Goal: Task Accomplishment & Management: Complete application form

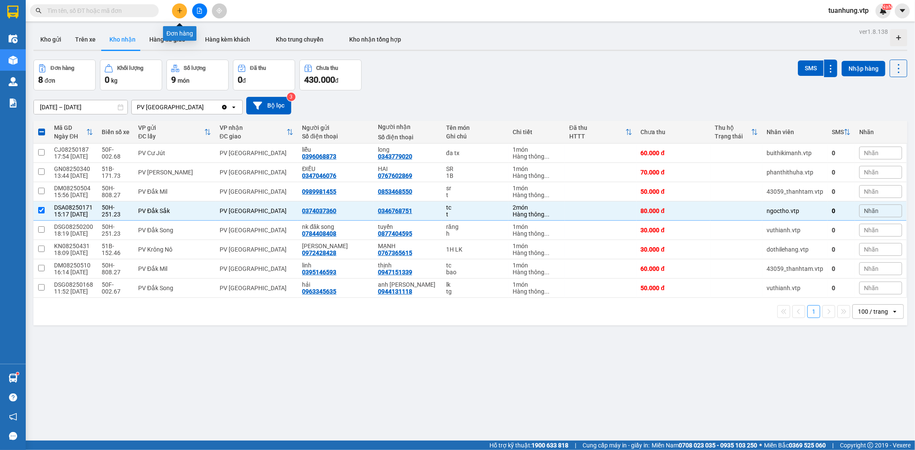
click at [179, 9] on icon "plus" at bounding box center [180, 11] width 6 height 6
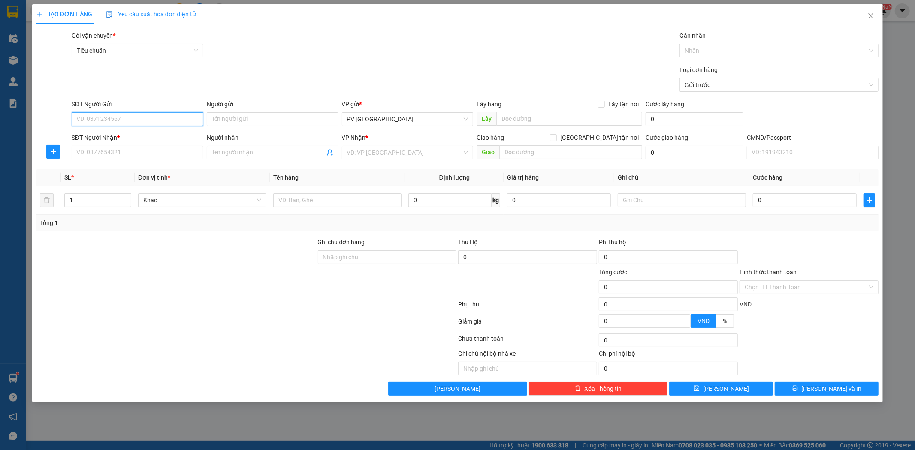
drag, startPoint x: 182, startPoint y: 119, endPoint x: 199, endPoint y: 93, distance: 31.2
click at [185, 116] on input "SĐT Người Gửi" at bounding box center [138, 119] width 132 height 14
click at [182, 135] on div "0936557656 - dũng" at bounding box center [137, 136] width 121 height 9
type input "0936557656"
type input "dũng"
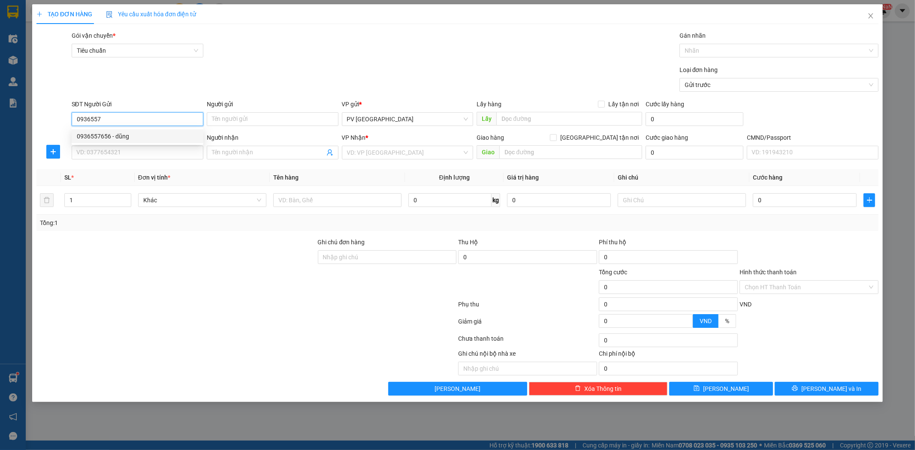
type input "0906914545"
type input "[PERSON_NAME]"
type input "0936557656"
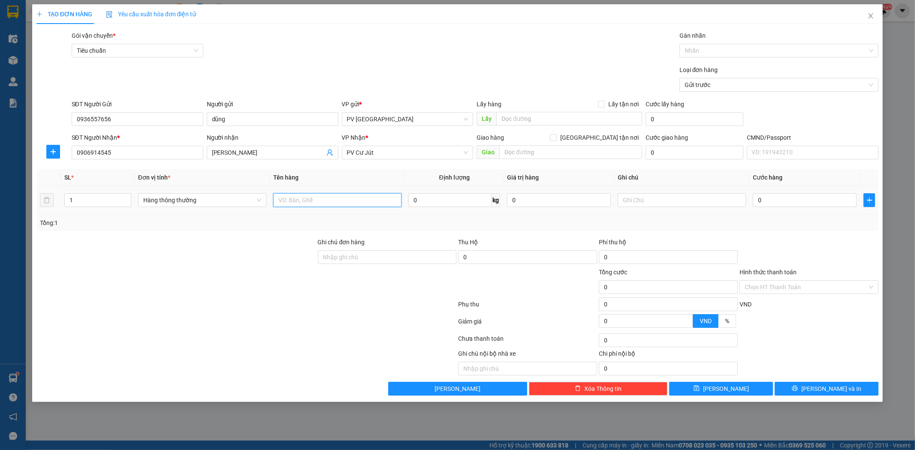
click at [301, 204] on input "text" at bounding box center [337, 200] width 128 height 14
type input "sơn"
click at [76, 202] on input "1" at bounding box center [98, 200] width 66 height 13
type input "2"
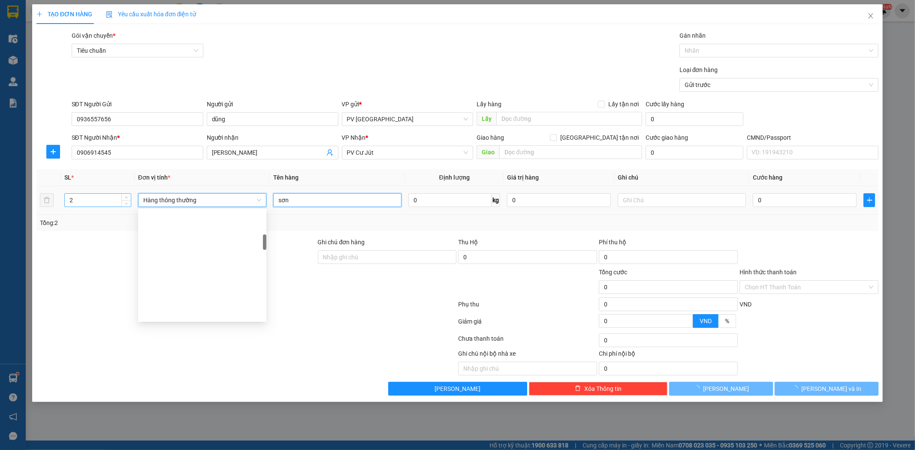
scroll to position [178, 0]
click at [76, 202] on input "2" at bounding box center [98, 200] width 66 height 13
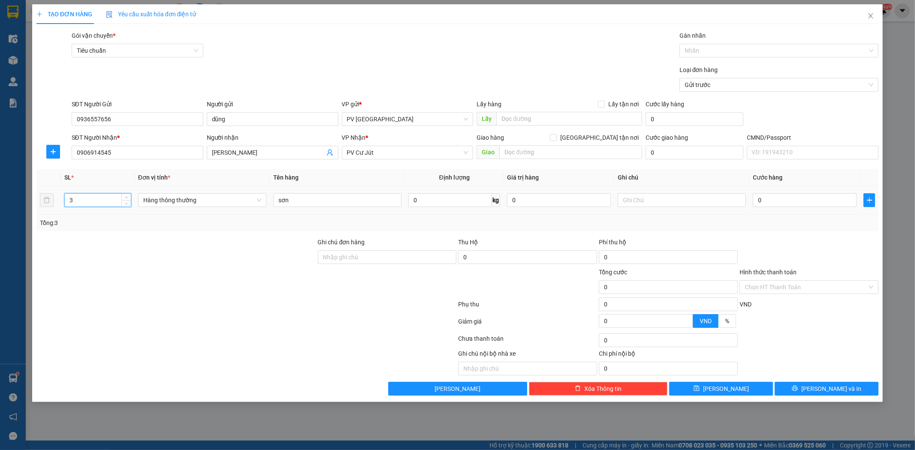
type input "3"
type input "2 xô/1k"
type input "1"
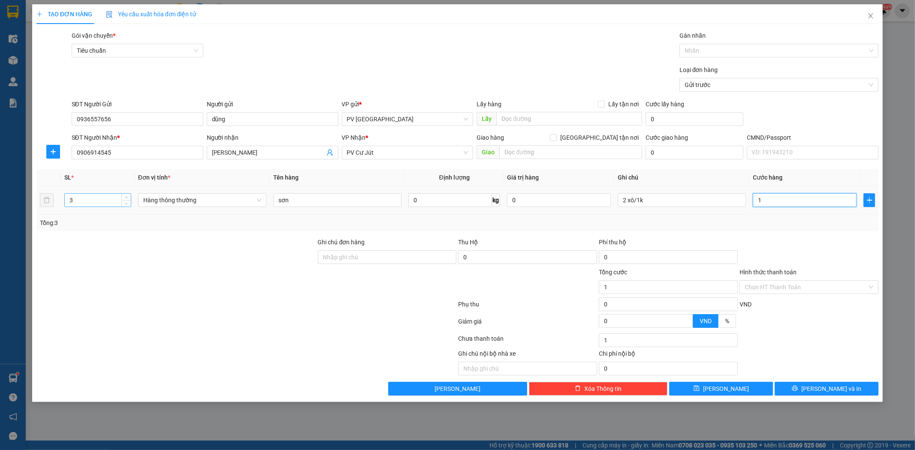
type input "12"
type input "120"
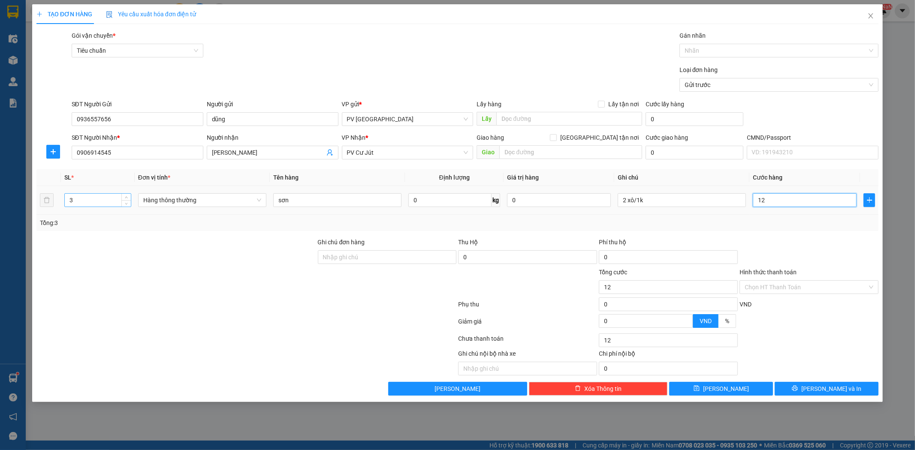
type input "120"
type input "1.200"
type input "12.000"
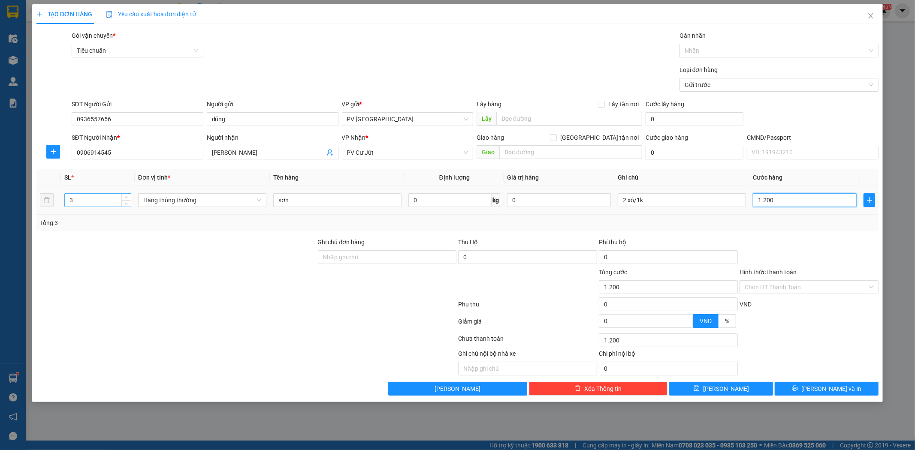
type input "12.000"
type input "120.000"
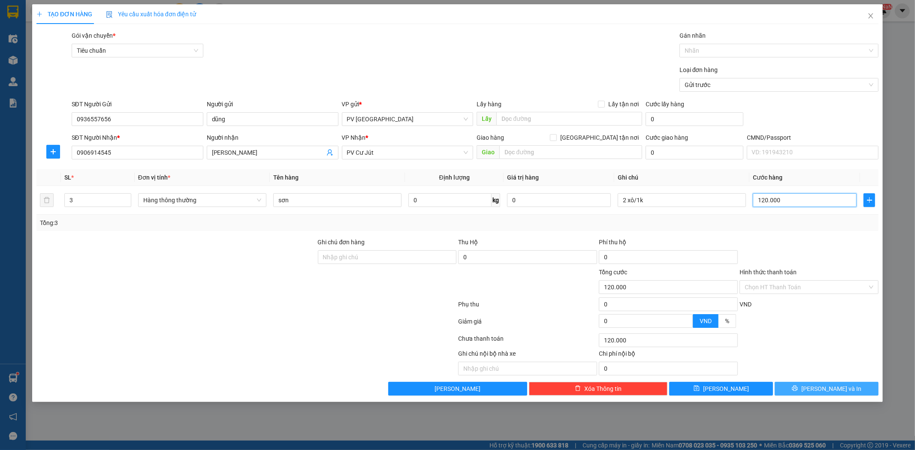
type input "120.000"
click at [827, 387] on span "[PERSON_NAME] và In" at bounding box center [831, 388] width 60 height 9
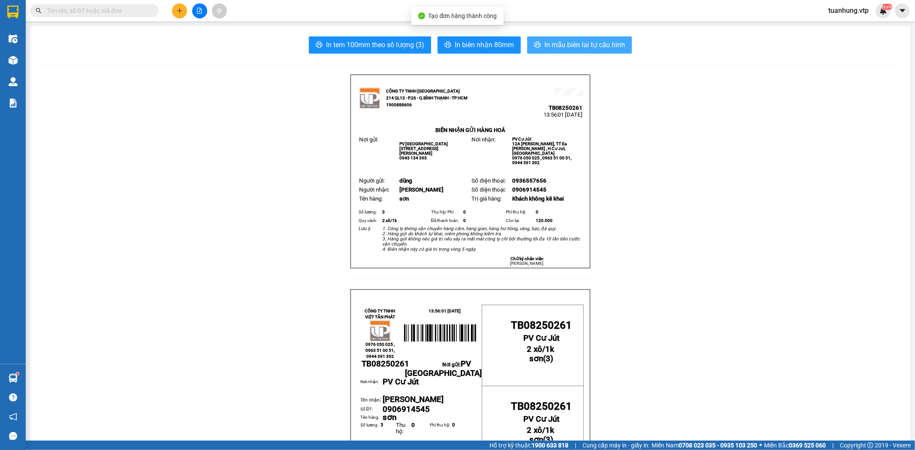
click at [588, 48] on span "In mẫu biên lai tự cấu hình" at bounding box center [584, 44] width 81 height 11
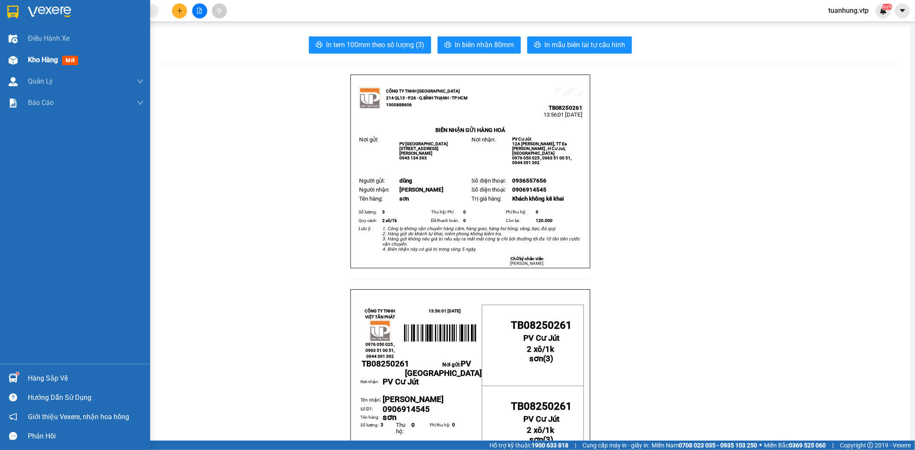
click at [45, 61] on span "Kho hàng" at bounding box center [43, 60] width 30 height 8
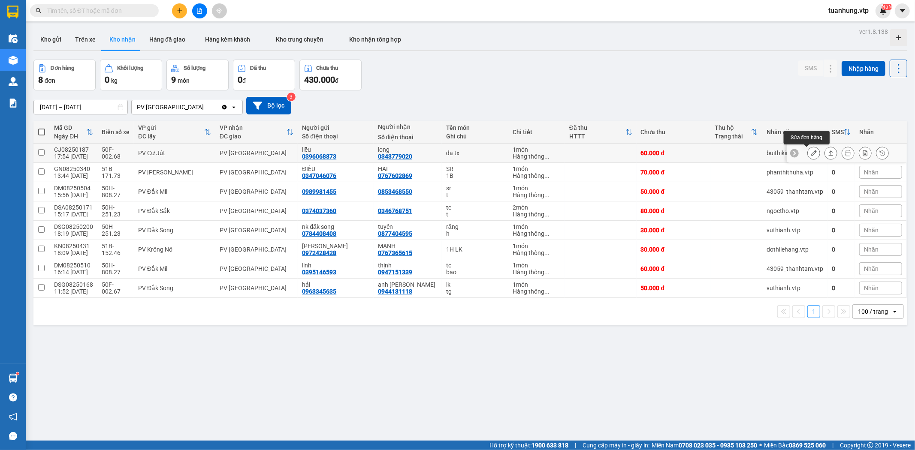
click at [811, 154] on icon at bounding box center [814, 153] width 6 height 6
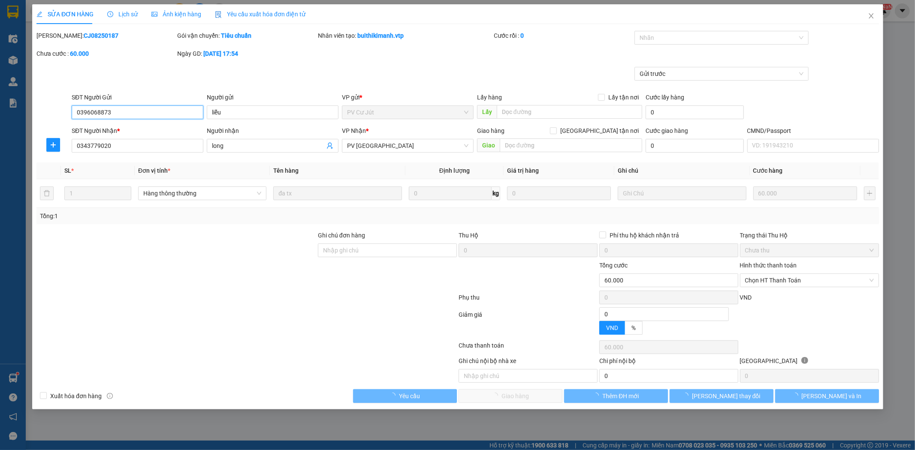
type input "3.000"
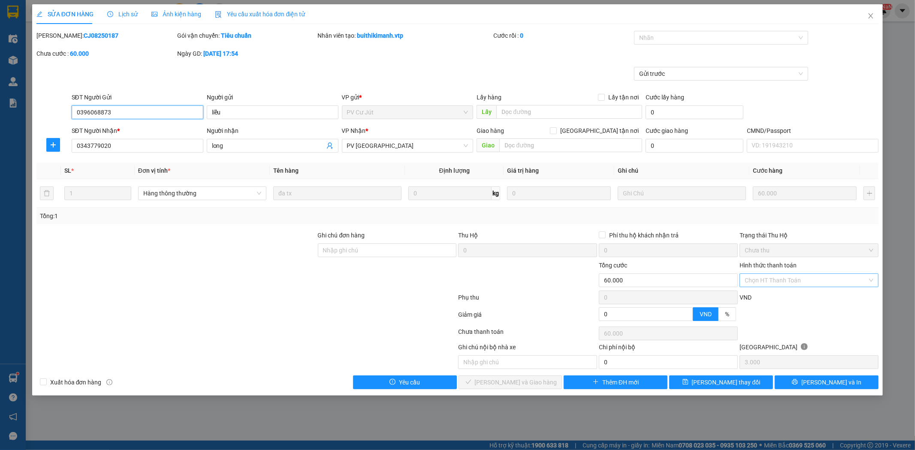
click at [868, 280] on div "Chọn HT Thanh Toán" at bounding box center [808, 281] width 139 height 14
click at [828, 299] on div "Tại văn phòng" at bounding box center [809, 297] width 129 height 9
type input "0"
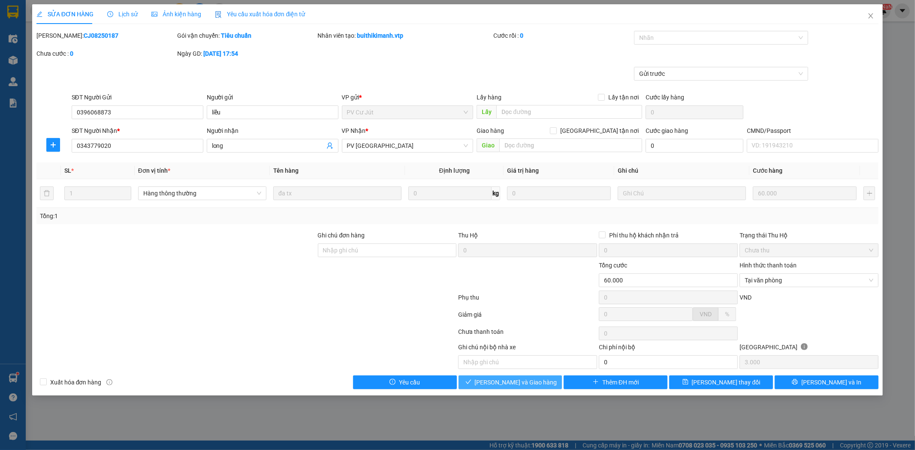
click at [534, 383] on span "[PERSON_NAME] và Giao hàng" at bounding box center [516, 382] width 82 height 9
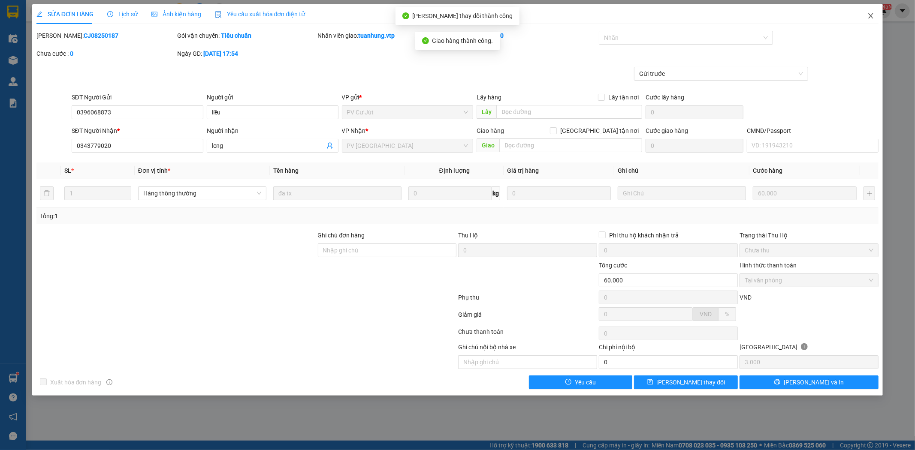
click at [868, 16] on icon "close" at bounding box center [870, 15] width 7 height 7
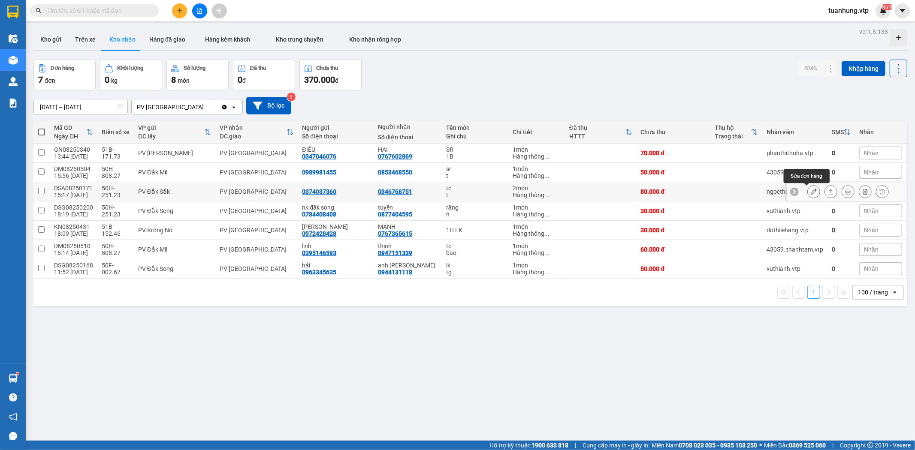
click at [811, 193] on icon at bounding box center [814, 192] width 6 height 6
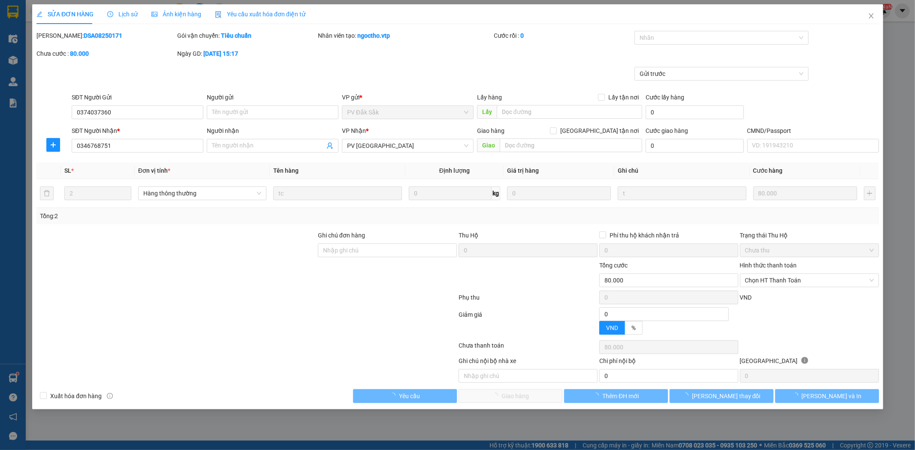
type input "4.000"
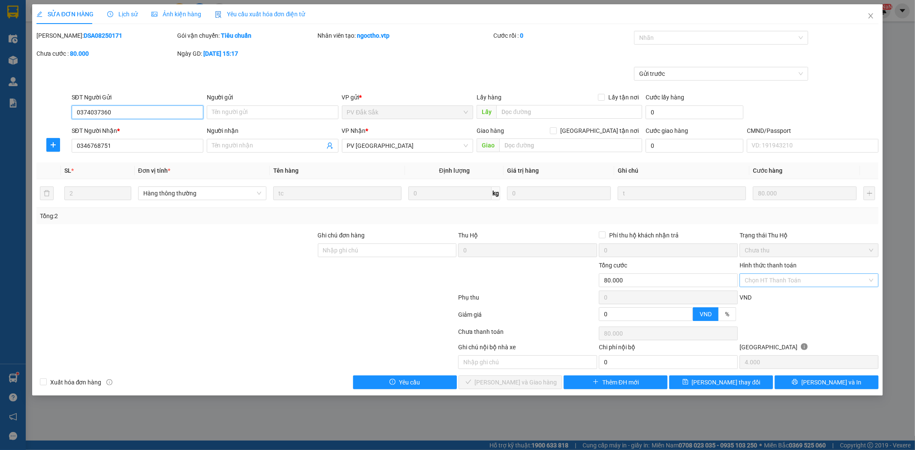
click at [873, 280] on div "Chọn HT Thanh Toán" at bounding box center [808, 281] width 139 height 14
click at [844, 297] on div "Tại văn phòng" at bounding box center [809, 297] width 129 height 9
type input "0"
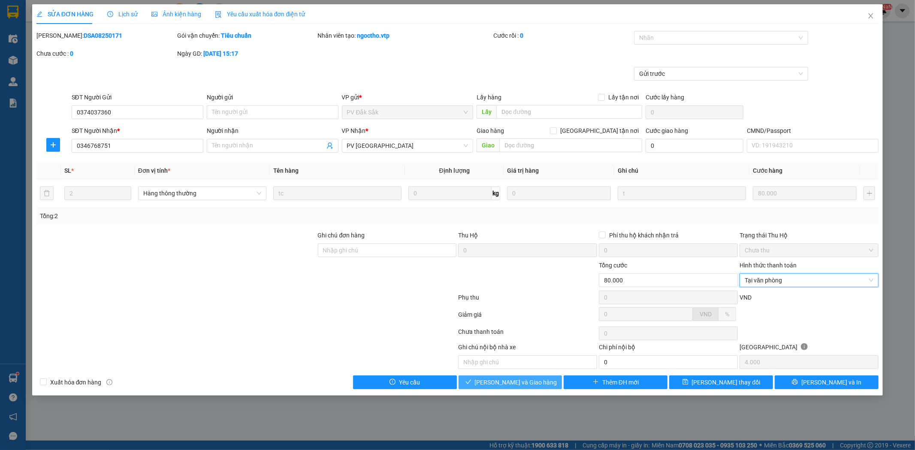
click at [483, 378] on button "[PERSON_NAME] và Giao hàng" at bounding box center [510, 383] width 104 height 14
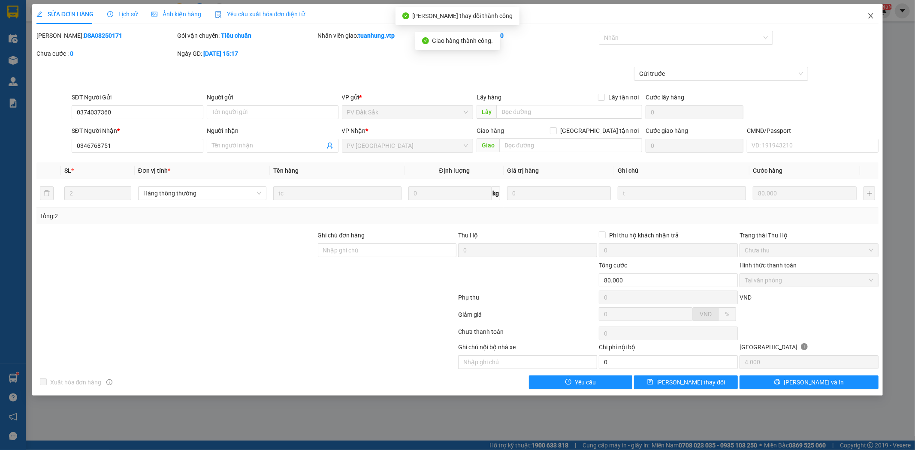
click at [876, 19] on span "Close" at bounding box center [871, 16] width 24 height 24
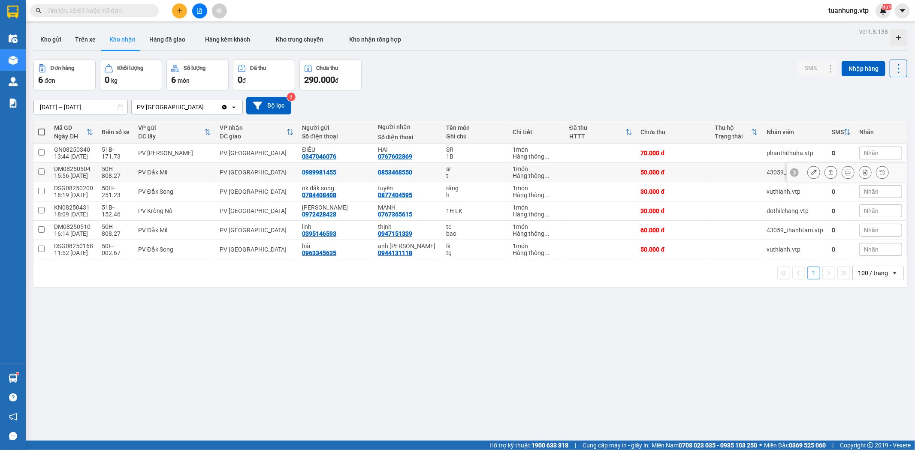
click at [421, 174] on div "0853468550" at bounding box center [408, 172] width 60 height 7
checkbox input "true"
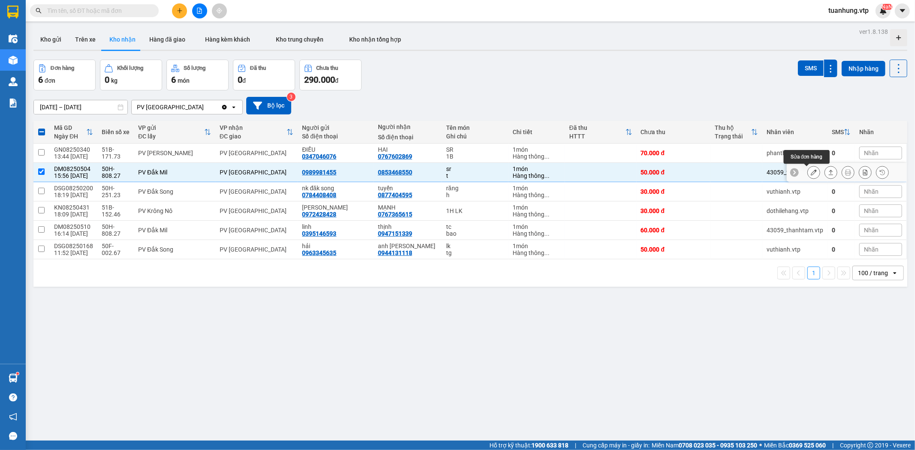
click at [809, 172] on button at bounding box center [814, 172] width 12 height 15
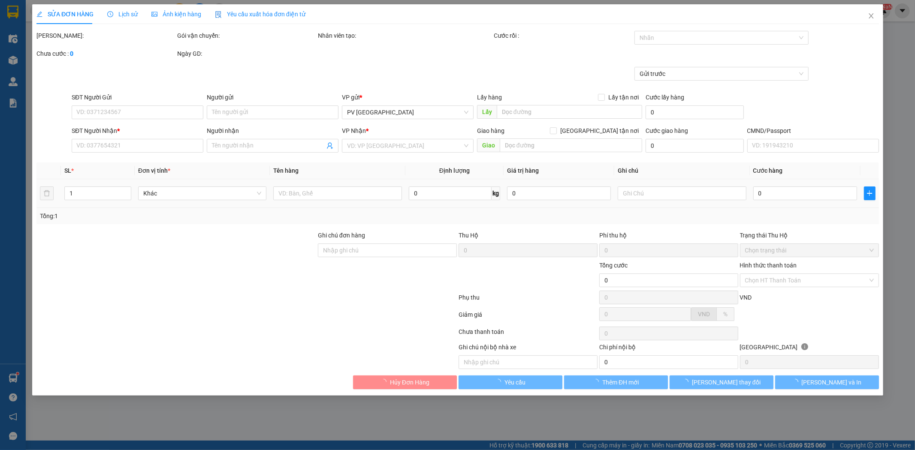
type input "0989981455"
type input "0853468550"
type input "50.000"
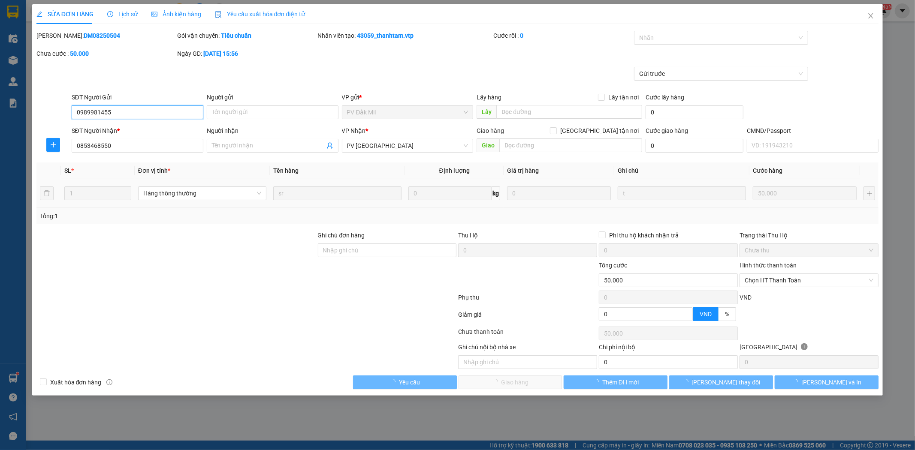
type input "2.500"
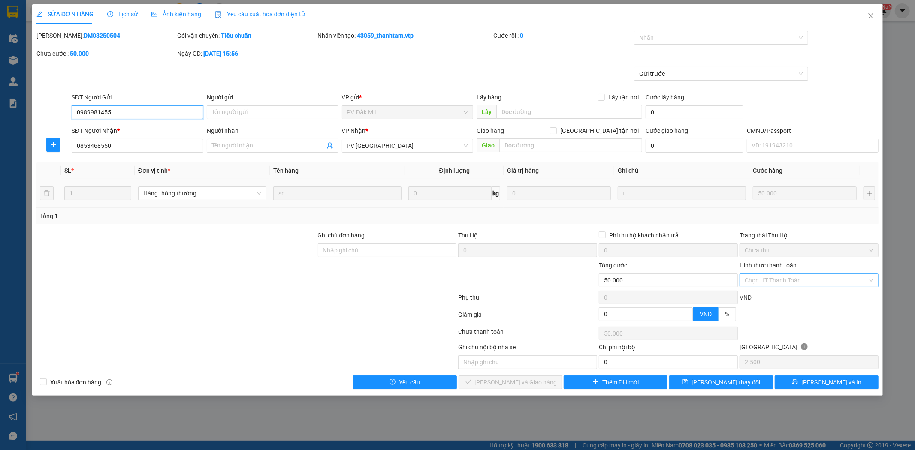
click at [871, 278] on div "Chọn HT Thanh Toán" at bounding box center [808, 281] width 139 height 14
click at [820, 297] on div "Tại văn phòng" at bounding box center [809, 297] width 129 height 9
type input "0"
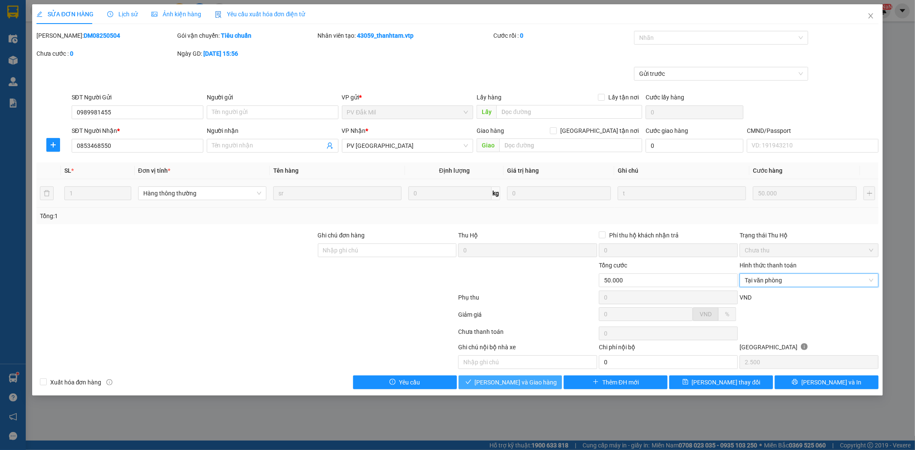
click at [522, 383] on span "[PERSON_NAME] và Giao hàng" at bounding box center [516, 382] width 82 height 9
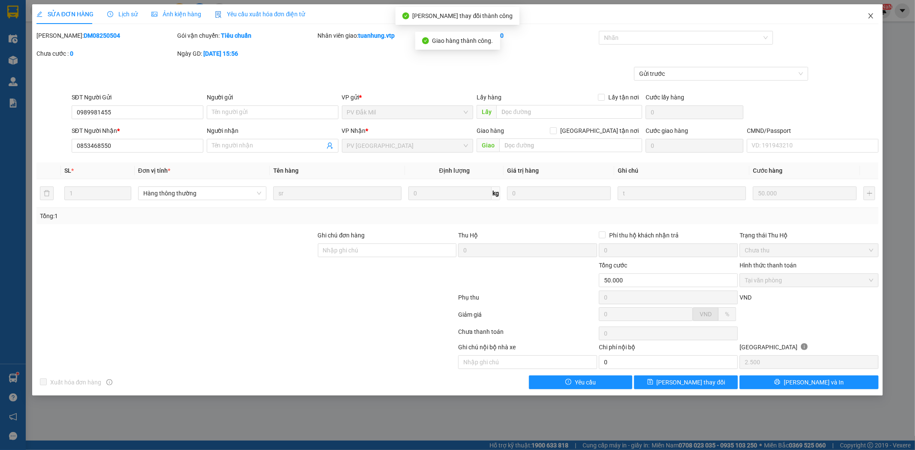
click at [871, 15] on icon "close" at bounding box center [870, 15] width 5 height 5
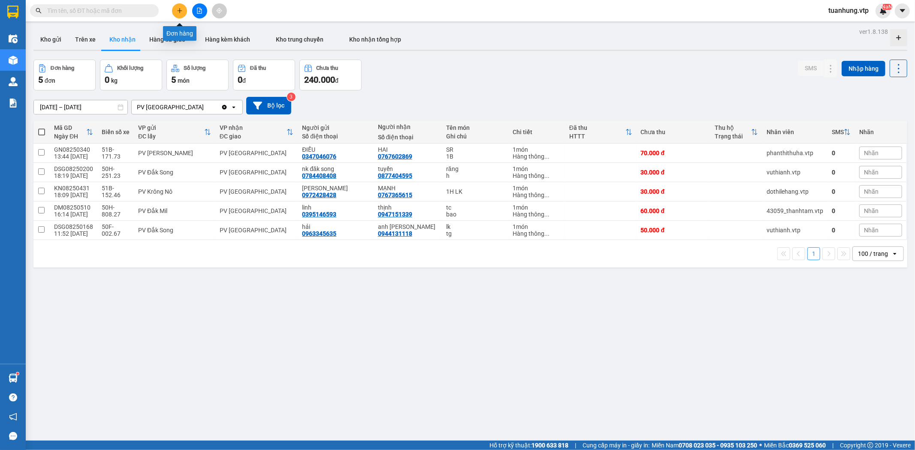
click at [181, 6] on button at bounding box center [179, 10] width 15 height 15
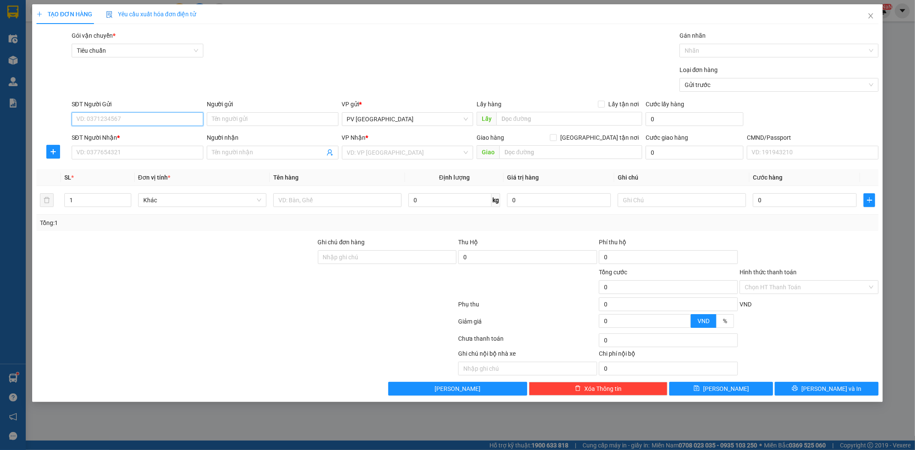
click at [153, 118] on input "SĐT Người Gửi" at bounding box center [138, 119] width 132 height 14
type input "0933253369"
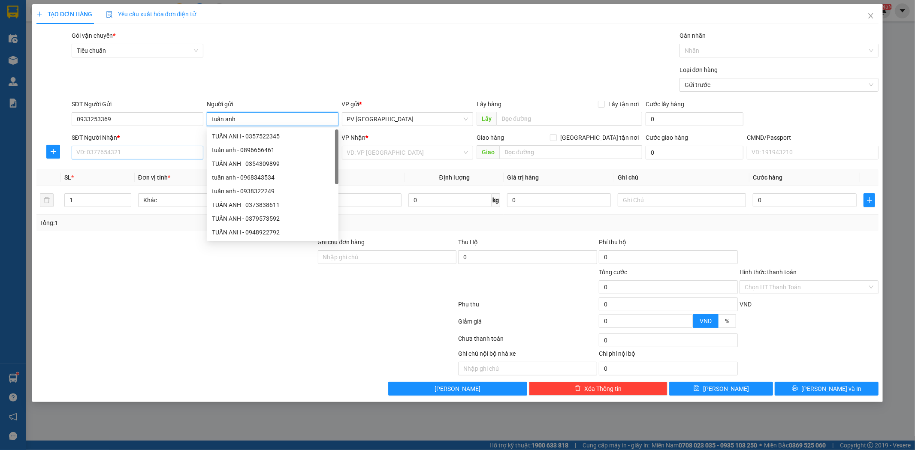
type input "tuấn anh"
click at [140, 155] on input "SĐT Người Nhận *" at bounding box center [138, 153] width 132 height 14
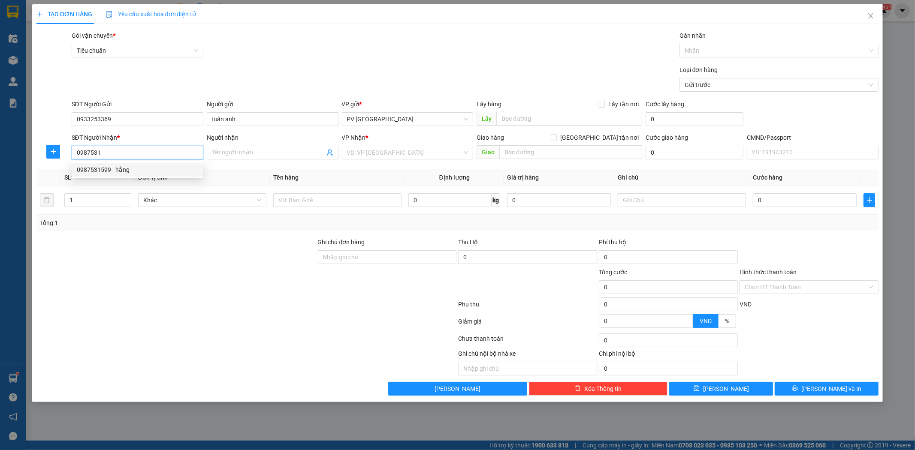
click at [136, 171] on div "0987531599 - hằng" at bounding box center [137, 169] width 121 height 9
type input "0987531599"
type input "hằng"
type input "0987531599"
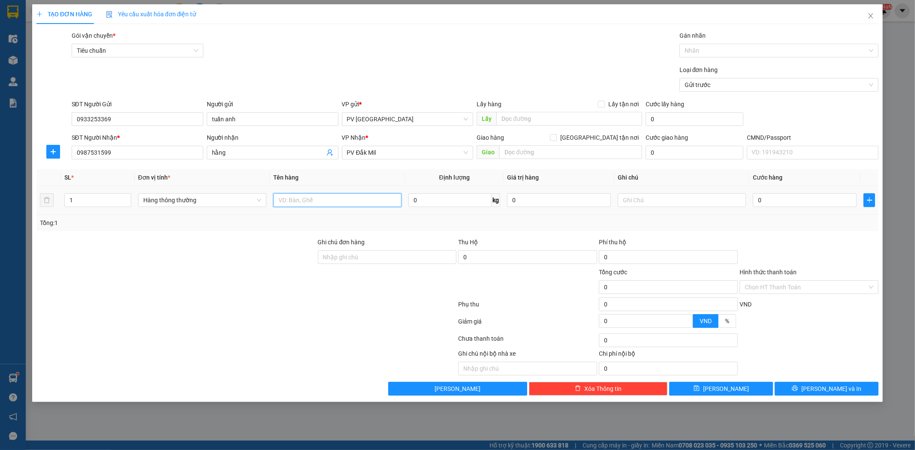
click at [323, 205] on input "text" at bounding box center [337, 200] width 128 height 14
type input "p"
type input "dây xit"
type input "t"
type input "5"
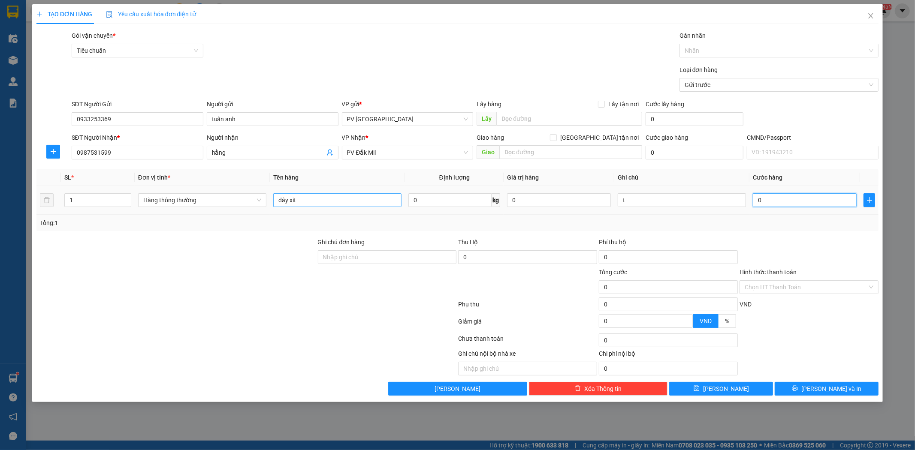
type input "5"
type input "50"
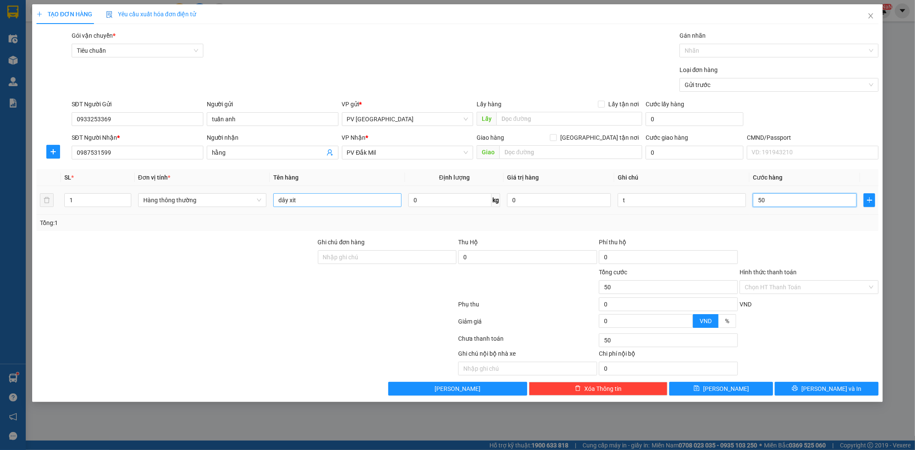
type input "500"
type input "5.000"
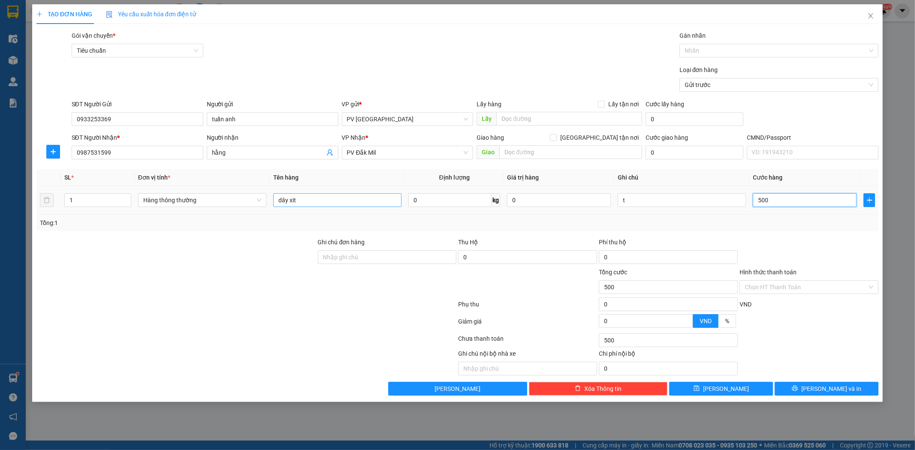
type input "5.000"
type input "50.000"
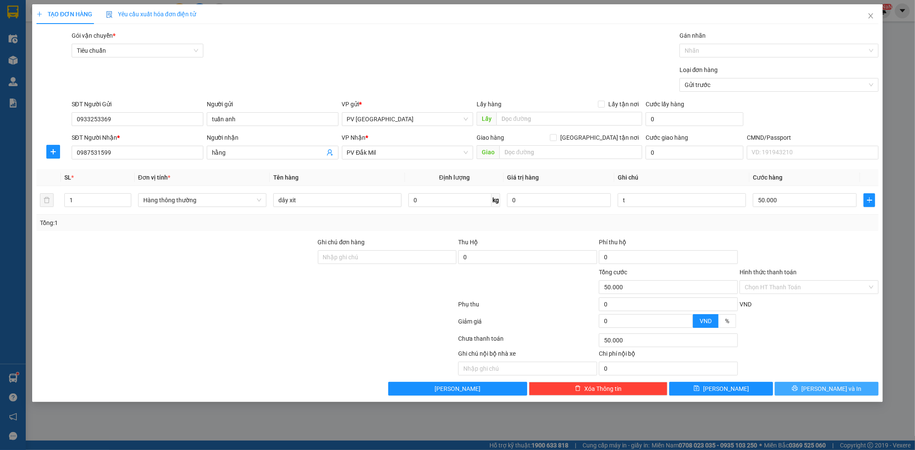
click at [836, 389] on span "[PERSON_NAME] và In" at bounding box center [831, 388] width 60 height 9
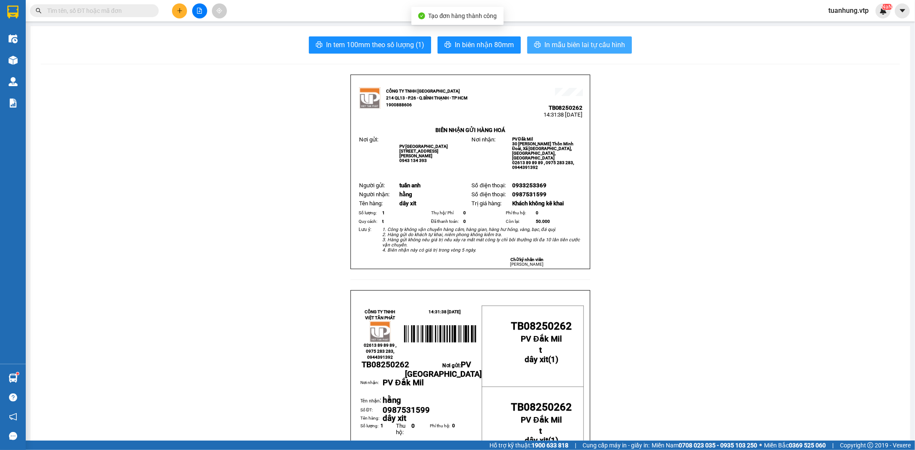
click at [600, 44] on span "In mẫu biên lai tự cấu hình" at bounding box center [584, 44] width 81 height 11
click at [181, 6] on button at bounding box center [179, 10] width 15 height 15
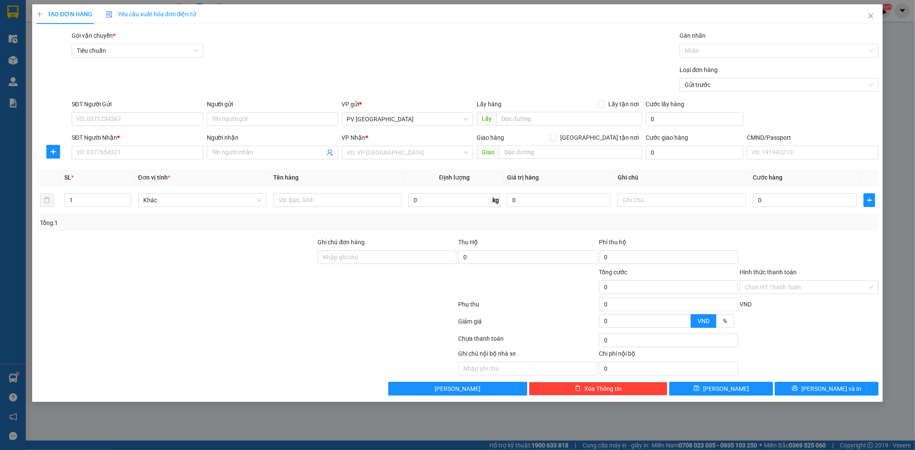
click at [7, 54] on div "TẠO ĐƠN HÀNG Yêu cầu xuất hóa đơn điện tử Transit Pickup Surcharge Ids Transit …" at bounding box center [457, 225] width 915 height 450
click at [13, 56] on div "TẠO ĐƠN HÀNG Yêu cầu xuất hóa đơn điện tử Transit Pickup Surcharge Ids Transit …" at bounding box center [457, 225] width 915 height 450
click at [877, 13] on span "Close" at bounding box center [871, 16] width 24 height 24
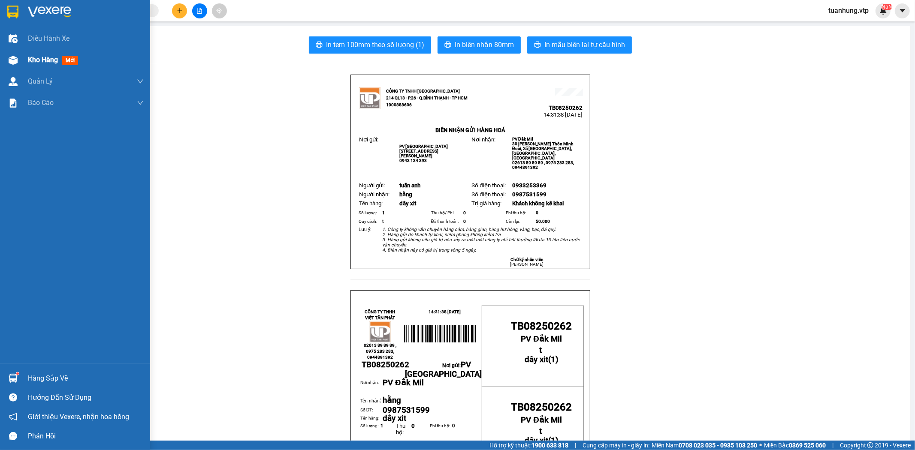
click at [22, 59] on div "Kho hàng mới" at bounding box center [75, 59] width 150 height 21
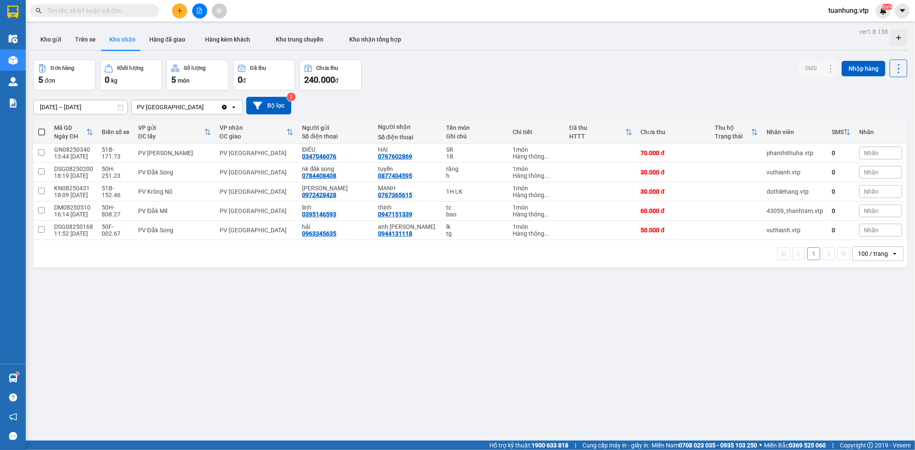
drag, startPoint x: 653, startPoint y: 370, endPoint x: 609, endPoint y: 443, distance: 85.6
click at [651, 383] on div "ver 1.8.138 Kho gửi Trên xe Kho nhận Hàng đã giao Hàng kèm khách Kho trung chuy…" at bounding box center [470, 251] width 880 height 450
click at [193, 339] on div "ver 1.8.138 Kho gửi Trên xe Kho nhận Hàng đã giao Hàng kèm khách Kho trung chuy…" at bounding box center [470, 251] width 880 height 450
click at [183, 11] on button at bounding box center [179, 10] width 15 height 15
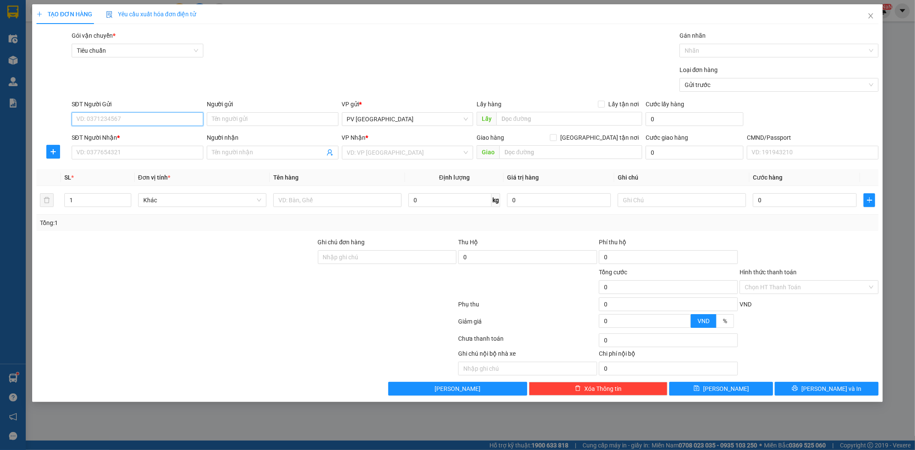
click at [180, 119] on input "SĐT Người Gửi" at bounding box center [138, 119] width 132 height 14
click at [178, 135] on div "0931891253" at bounding box center [137, 136] width 121 height 9
type input "0931891253"
type input "0376768342"
type input "thông/ok"
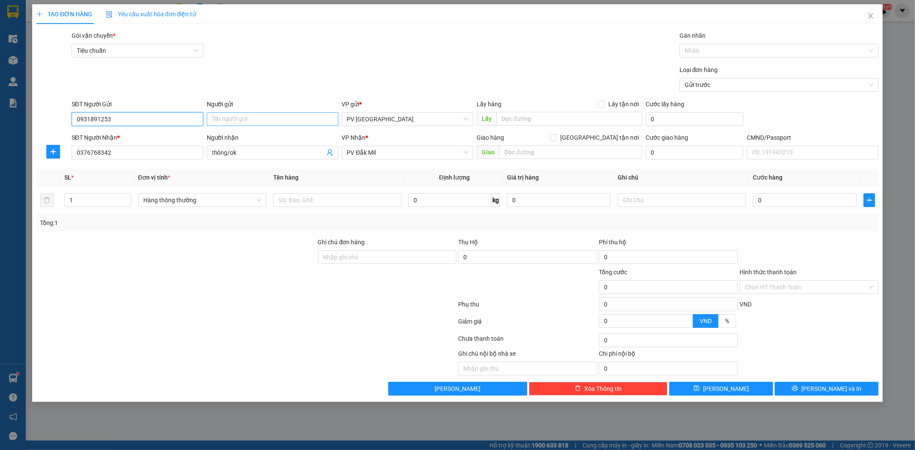
type input "0931891253"
click at [242, 122] on input "Người gửi" at bounding box center [273, 119] width 132 height 14
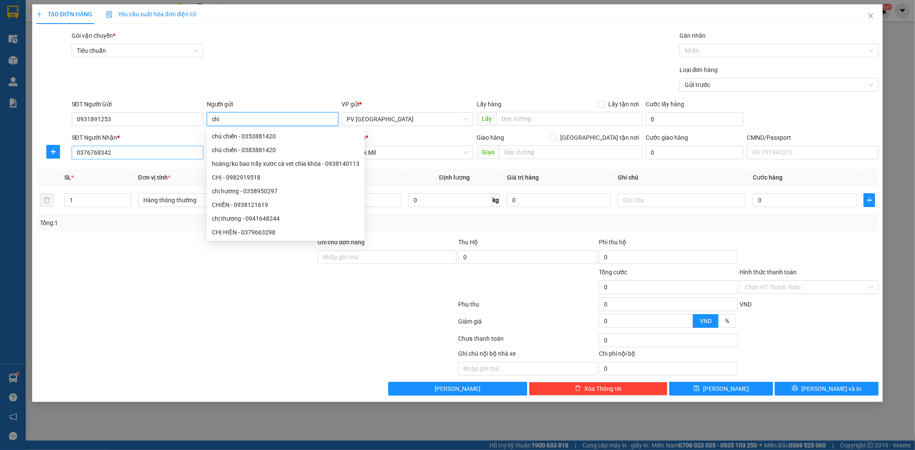
type input "chi"
click at [151, 148] on input "0376768342" at bounding box center [138, 153] width 132 height 14
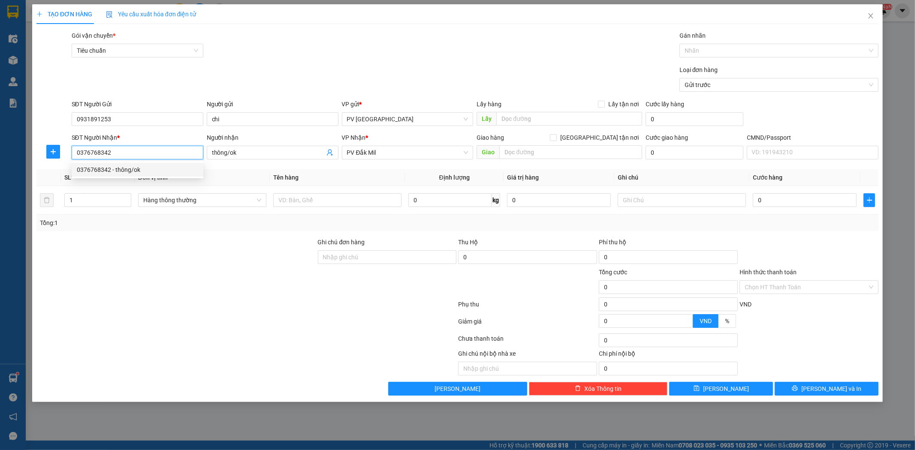
click at [144, 166] on div "0376768342 - thông/ok" at bounding box center [137, 169] width 121 height 9
click at [145, 170] on th "Đơn vị tính *" at bounding box center [202, 177] width 135 height 17
click at [245, 152] on input "thông/ok" at bounding box center [268, 152] width 113 height 9
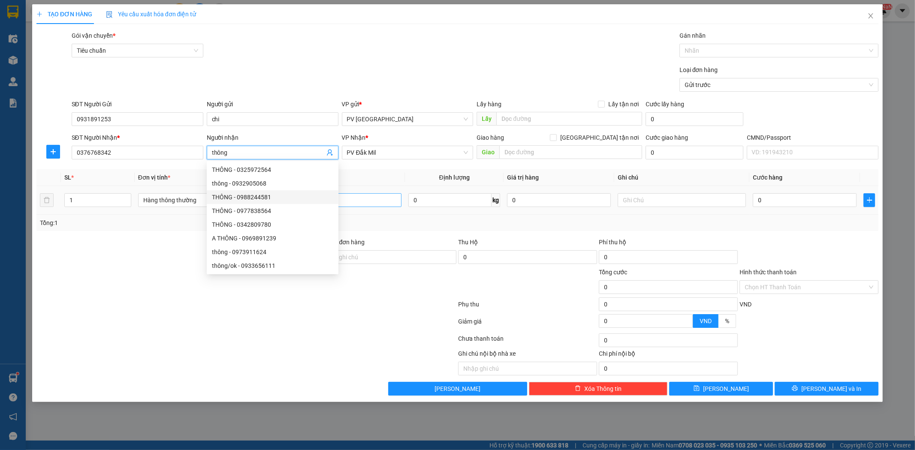
type input "thông"
click at [356, 196] on input "text" at bounding box center [337, 200] width 128 height 14
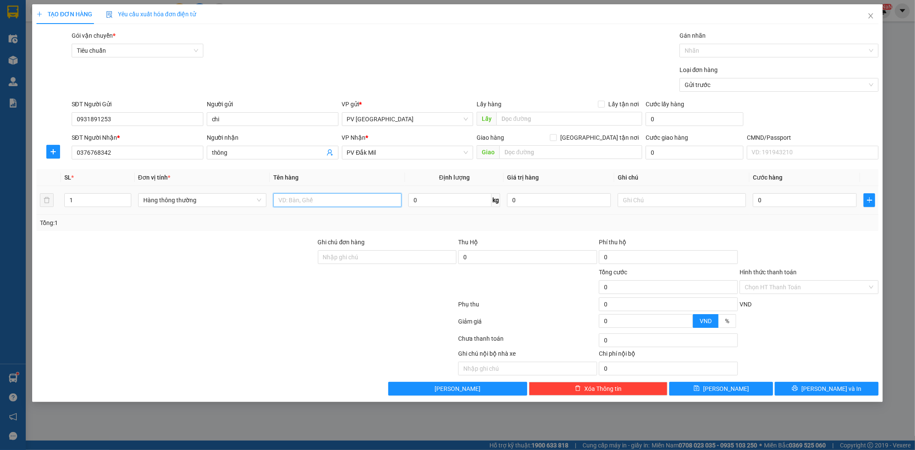
type input "d"
type input "đtt"
type input "c"
type input "5"
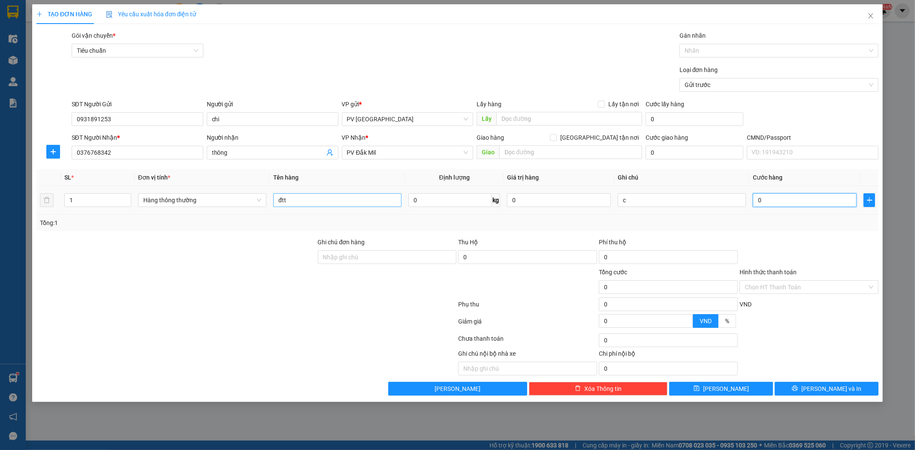
type input "5"
type input "50"
type input "500"
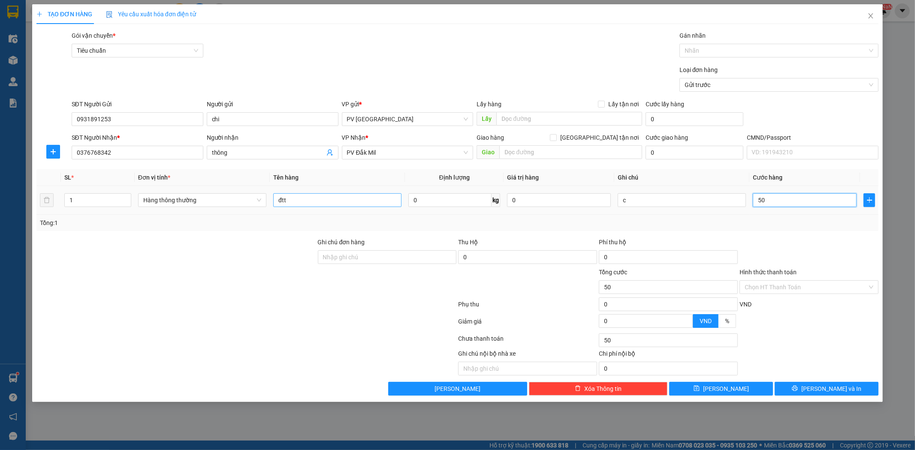
type input "500"
type input "5.000"
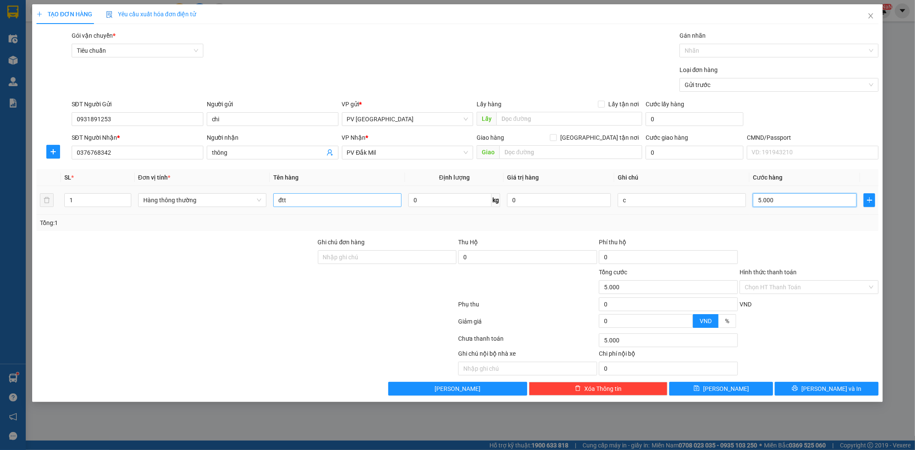
type input "50.000"
click at [855, 387] on button "[PERSON_NAME] và In" at bounding box center [827, 389] width 104 height 14
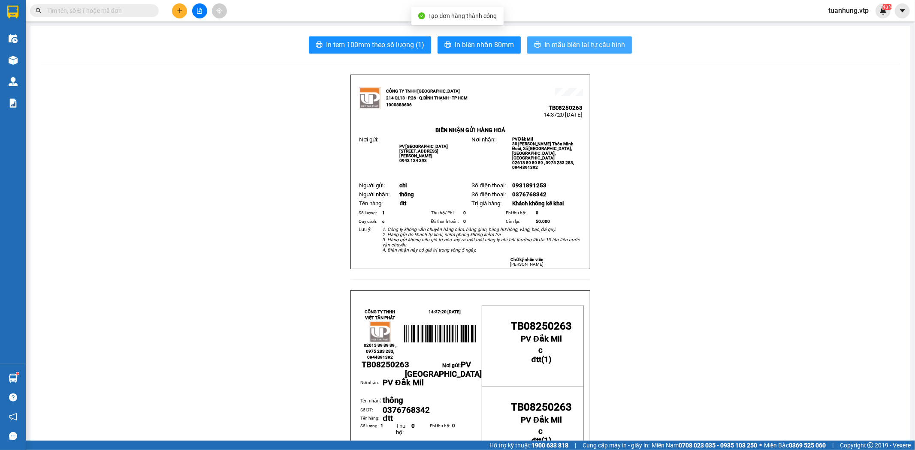
click at [597, 41] on span "In mẫu biên lai tự cấu hình" at bounding box center [584, 44] width 81 height 11
click at [514, 293] on div "CÔNG TY TNHH VIỆT TÂN PHÁT 14:37:20 [DATE] 02613 89 89 89 , 0975 283 283, 09443…" at bounding box center [470, 380] width 240 height 180
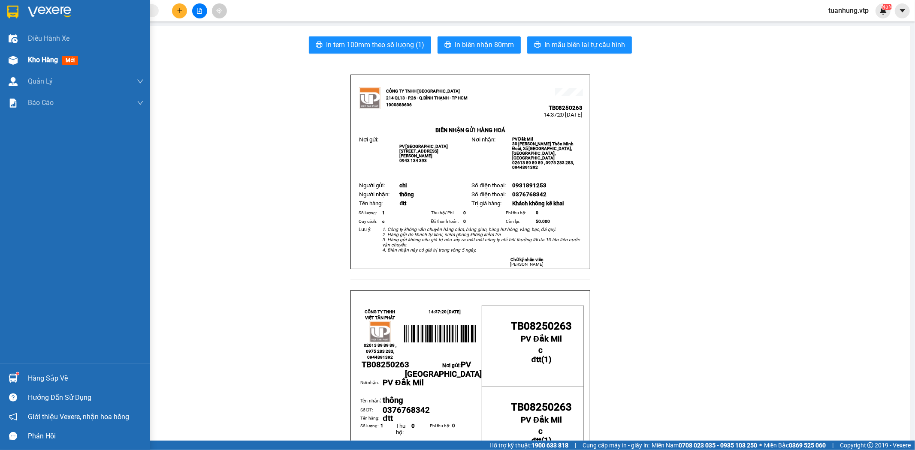
click at [9, 60] on img at bounding box center [13, 60] width 9 height 9
